Goal: Use online tool/utility: Utilize a website feature to perform a specific function

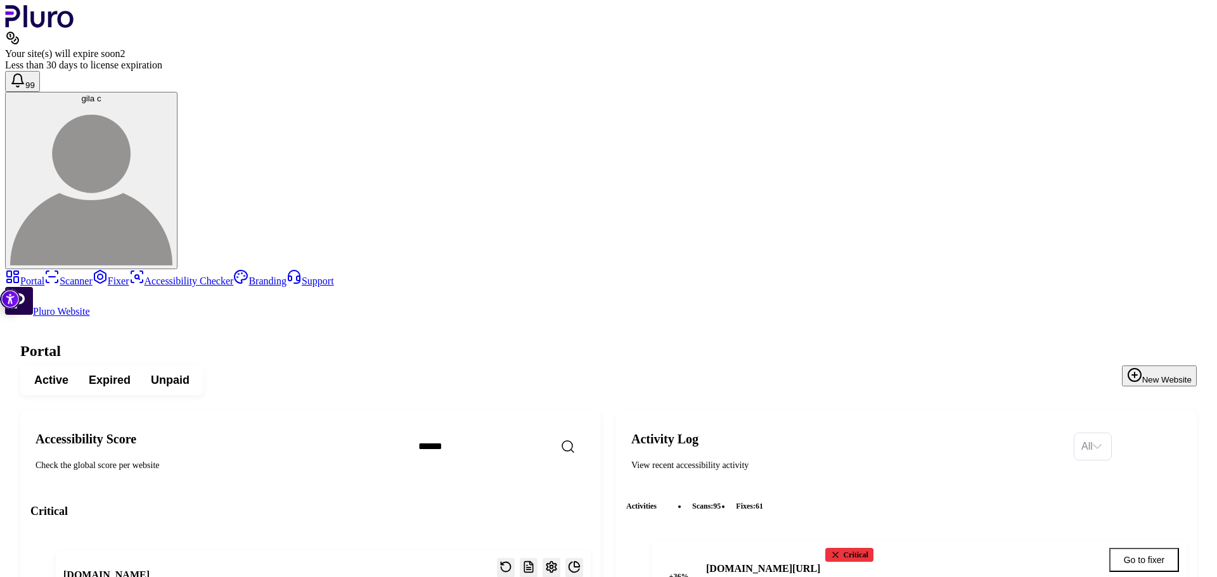
scroll to position [2353, 0]
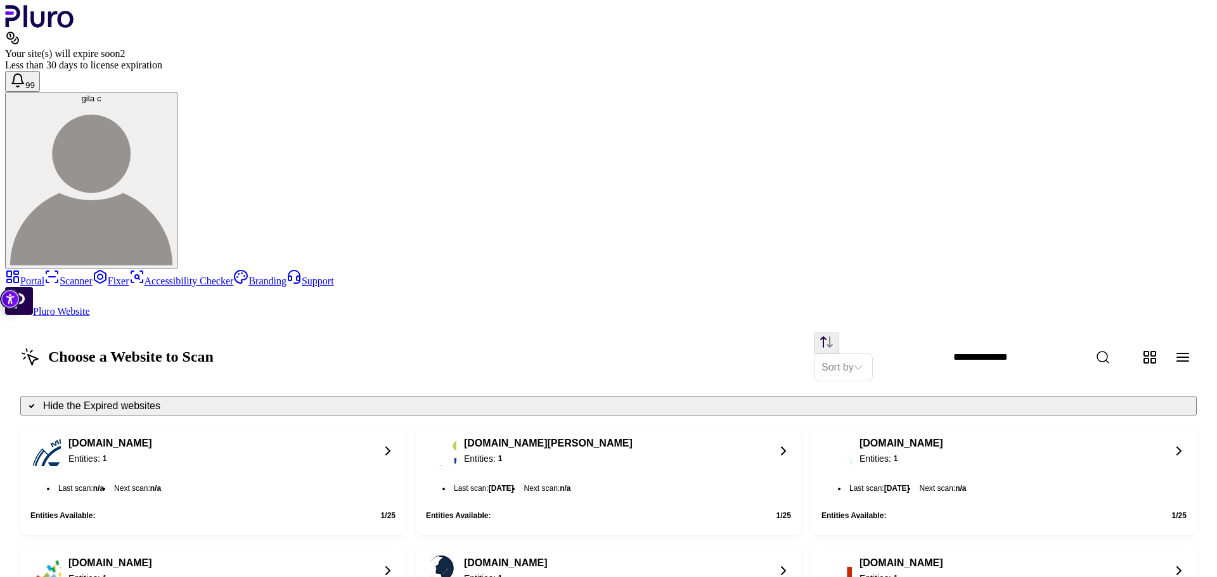
scroll to position [963, 0]
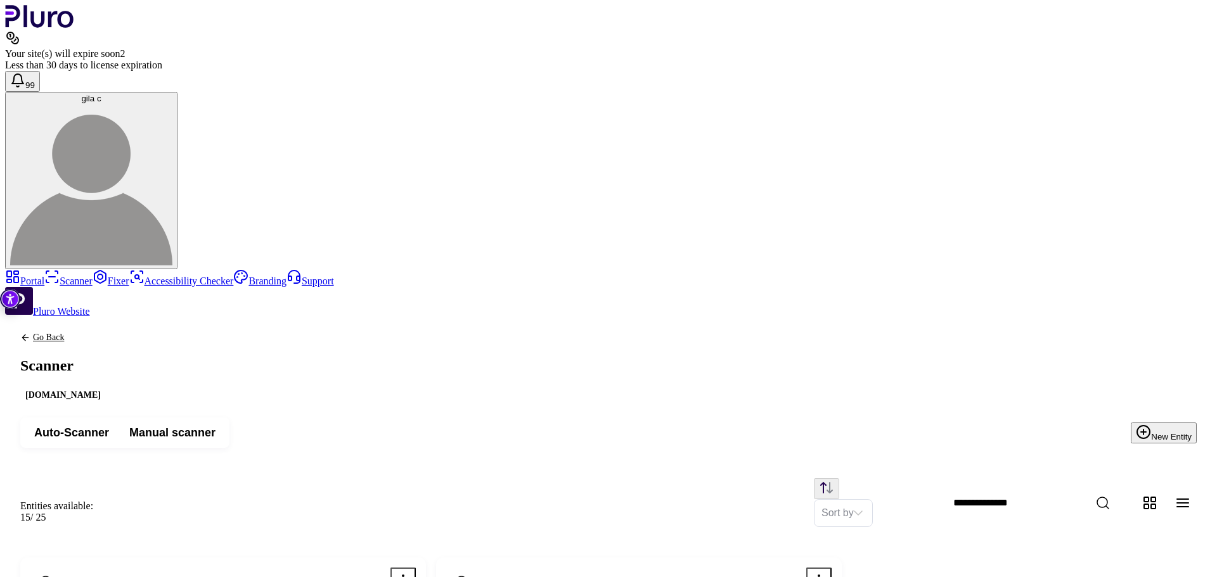
drag, startPoint x: 1096, startPoint y: 485, endPoint x: 940, endPoint y: 489, distance: 155.9
drag, startPoint x: 721, startPoint y: 485, endPoint x: 594, endPoint y: 487, distance: 127.4
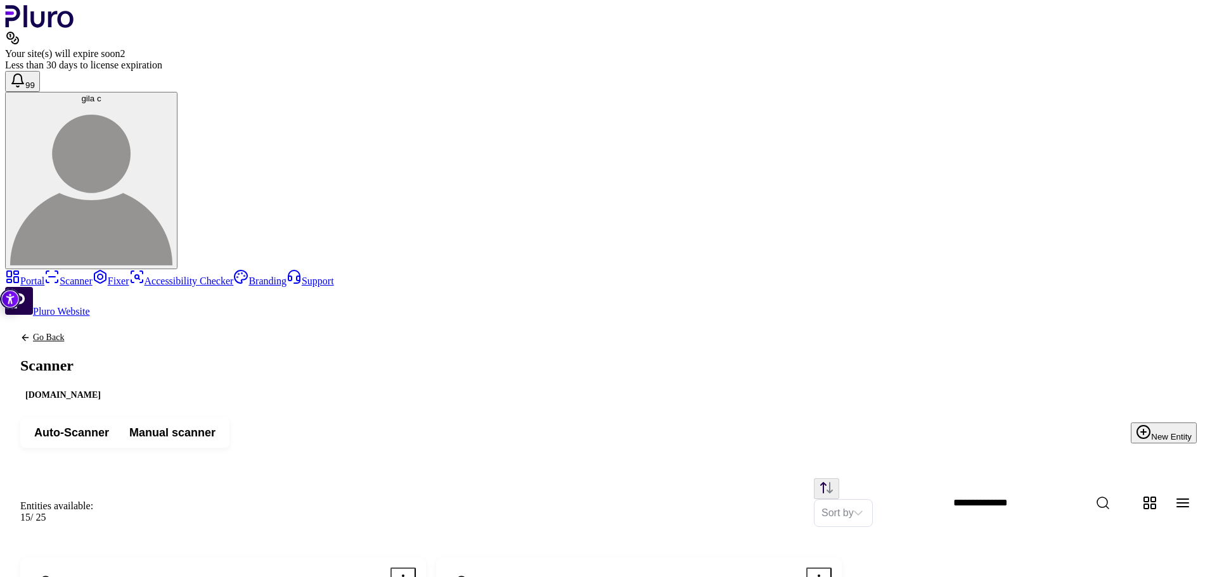
copy span "[URL][DOMAIN_NAME]"
